Goal: Transaction & Acquisition: Purchase product/service

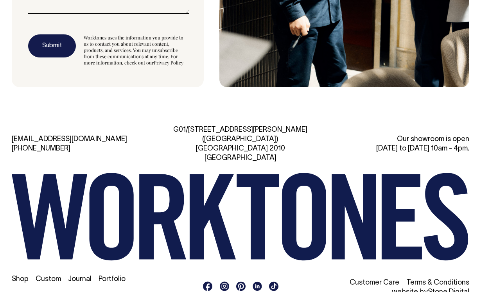
scroll to position [1966, 0]
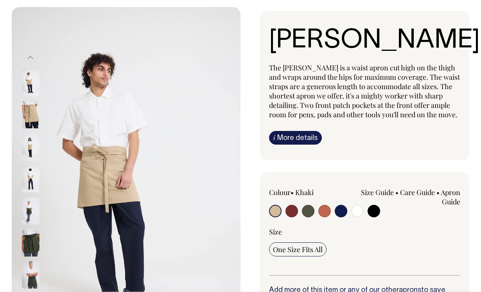
click at [29, 108] on img at bounding box center [31, 114] width 18 height 27
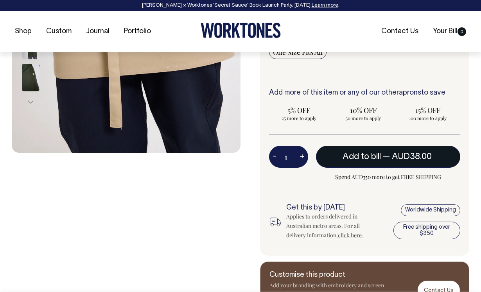
scroll to position [243, 0]
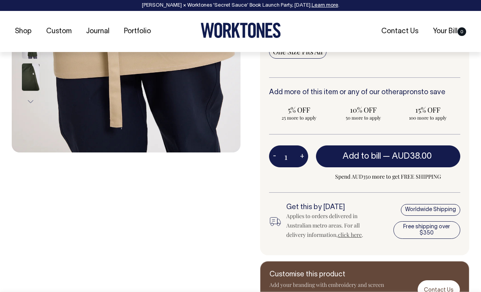
click at [303, 158] on button "+" at bounding box center [302, 157] width 12 height 16
type input "2"
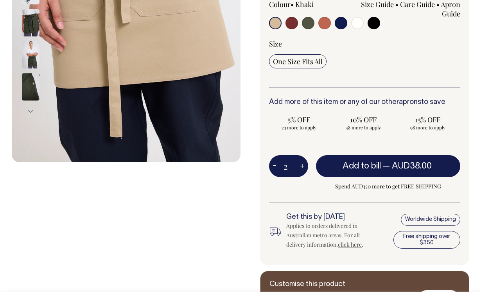
scroll to position [233, 0]
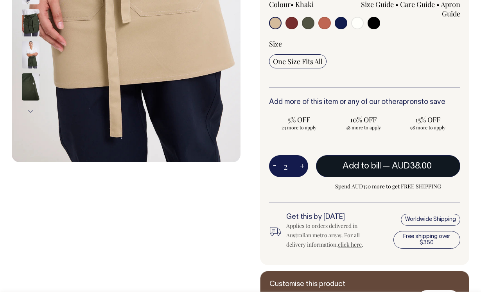
click at [392, 164] on span "— AUD38.00" at bounding box center [408, 166] width 51 height 8
type input "1"
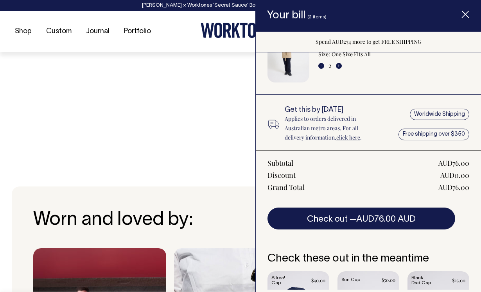
scroll to position [402, 0]
click at [464, 16] on line "Item added to your cart" at bounding box center [465, 14] width 6 height 6
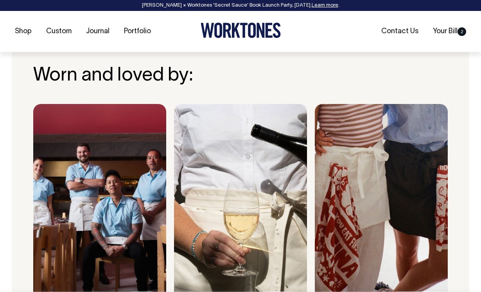
click at [392, 229] on img at bounding box center [381, 208] width 133 height 209
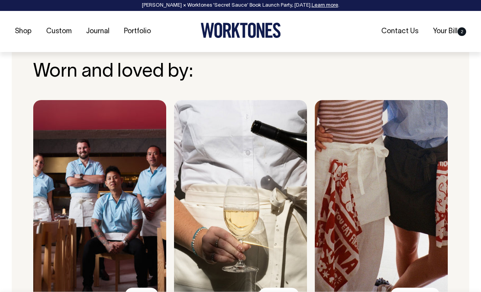
click at [392, 229] on img at bounding box center [381, 204] width 133 height 209
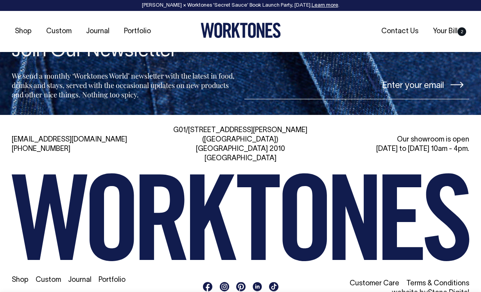
scroll to position [1227, 0]
